Goal: Information Seeking & Learning: Find specific page/section

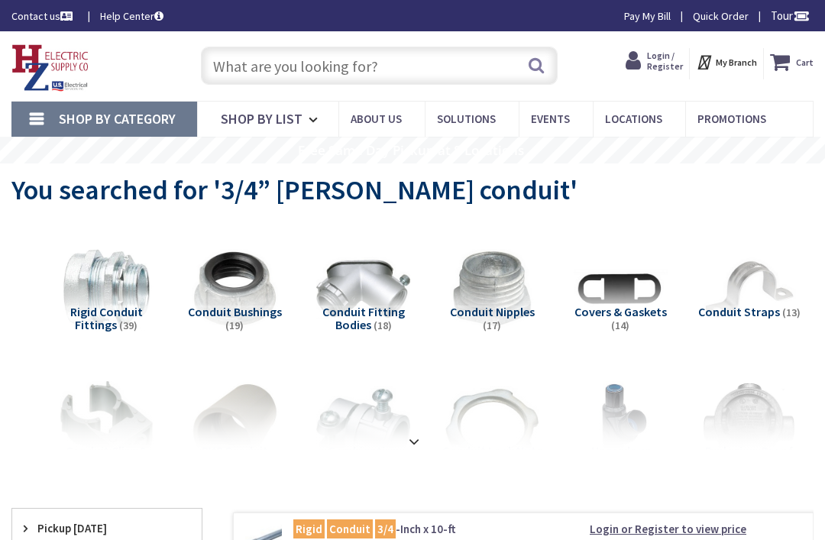
click at [378, 63] on input "text" at bounding box center [379, 66] width 357 height 38
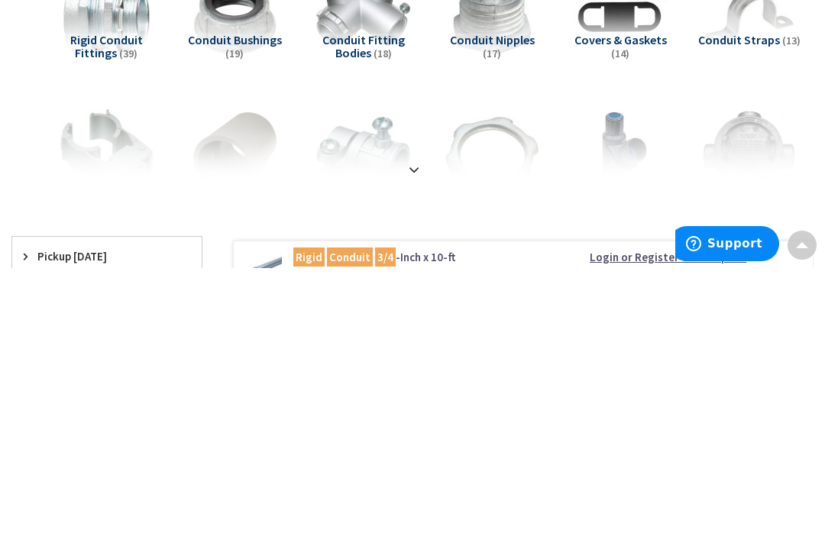
click at [700, 221] on div "Rigid Conduit Fittings (39) Conduit Bushings (19) Conduit Fitting Bodies (18) C…" at bounding box center [412, 335] width 802 height 229
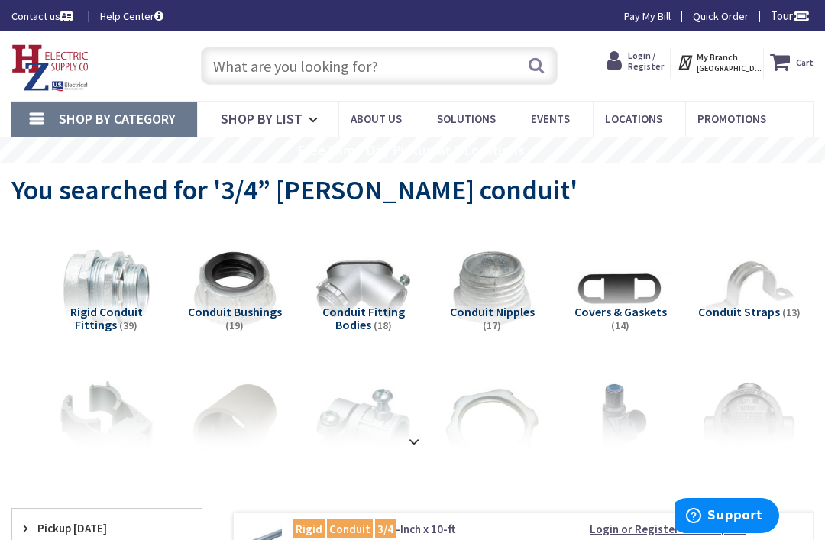
click at [363, 60] on input "text" at bounding box center [379, 66] width 357 height 38
click at [408, 53] on input "text" at bounding box center [379, 66] width 357 height 38
click at [405, 55] on input "text" at bounding box center [379, 66] width 357 height 38
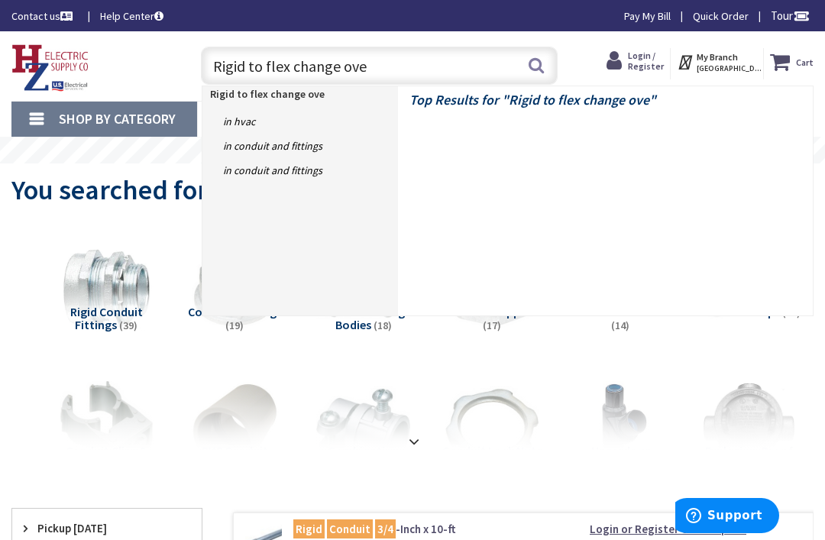
type input "Rigid to flex change over"
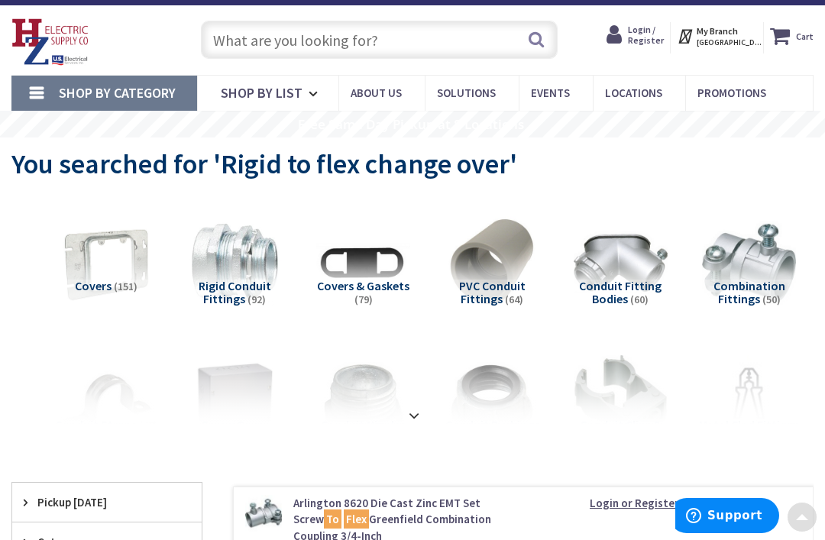
scroll to position [9, 0]
